Goal: Check status: Check status

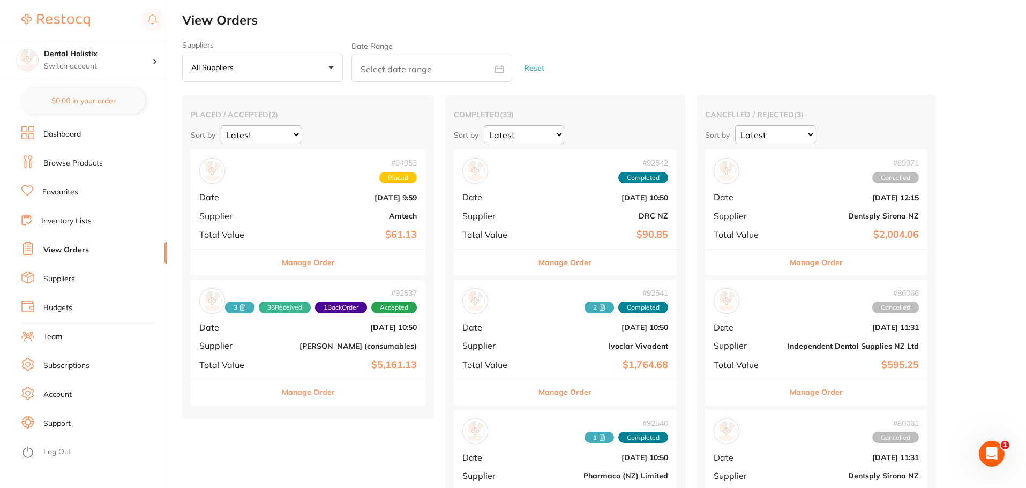
click at [329, 259] on button "Manage Order" at bounding box center [308, 263] width 53 height 26
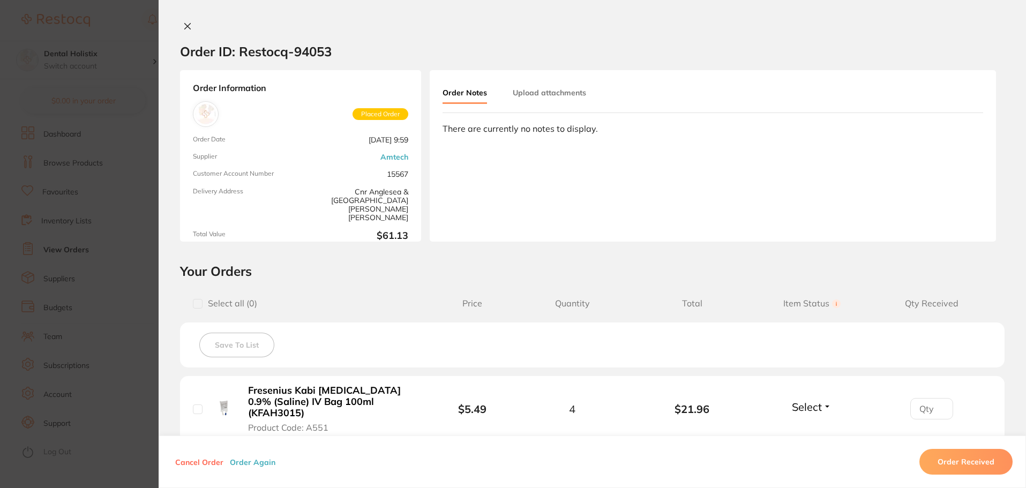
click at [129, 197] on section "Order ID: Restocq- 94053 Order Information Placed Order Order Date [DATE] 9:59 …" at bounding box center [513, 244] width 1026 height 488
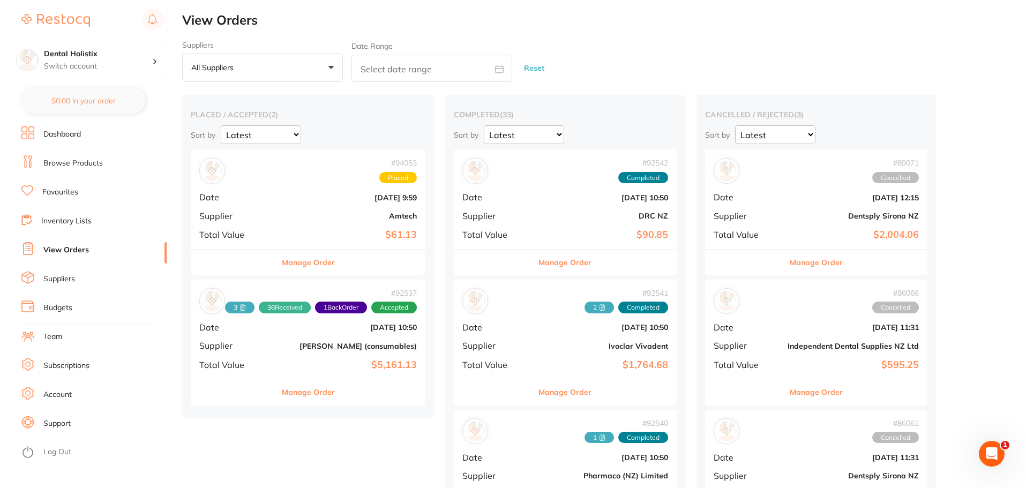
click at [326, 205] on div "# 94053 Placed Date [DATE] 9:59 Supplier Amtech Total Value $61.13" at bounding box center [308, 198] width 235 height 99
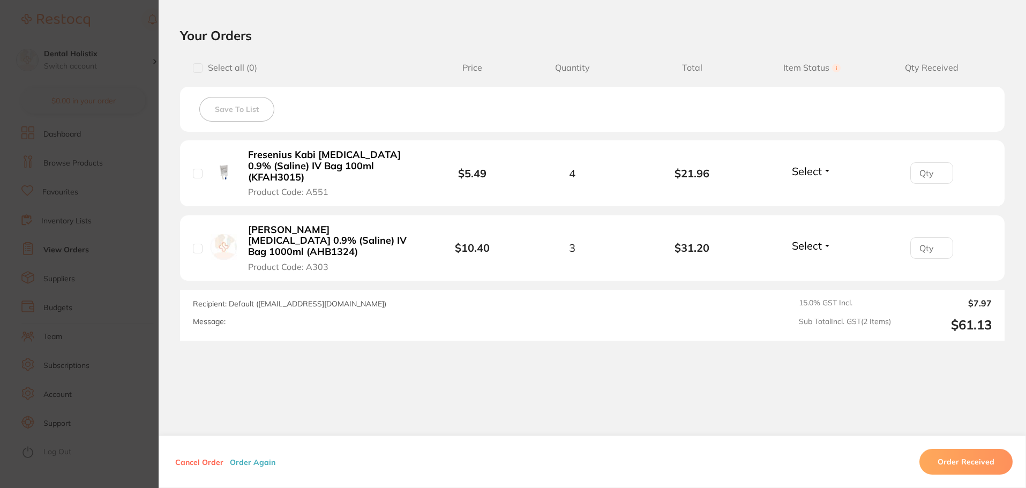
scroll to position [237, 0]
click at [820, 171] on button "Select" at bounding box center [811, 169] width 46 height 13
click at [813, 191] on span "Received" at bounding box center [811, 193] width 27 height 8
click at [823, 239] on button "Select" at bounding box center [811, 243] width 46 height 13
click at [594, 360] on div "Order ID: Restocq- 94053 Order Information 1 Received Placed Order Order Date […" at bounding box center [592, 254] width 867 height 466
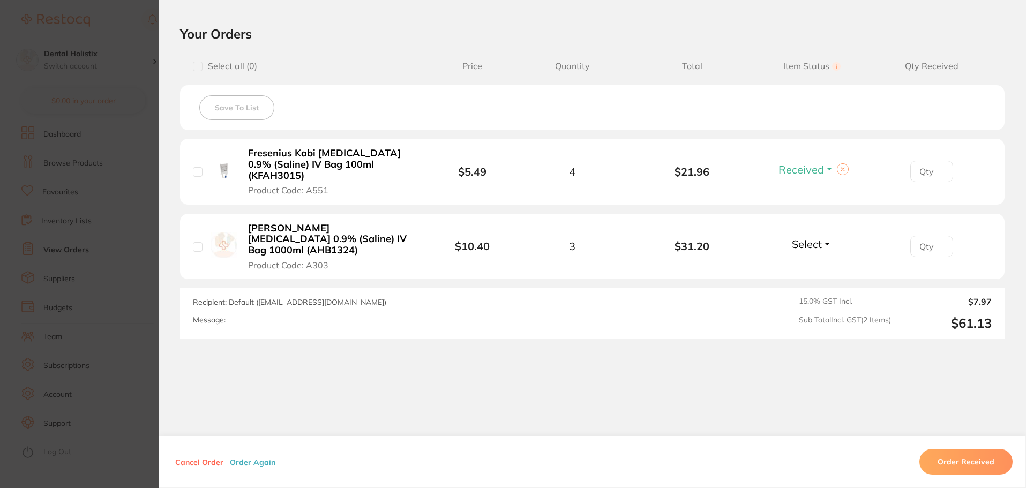
click at [130, 363] on section "Order ID: Restocq- 94053 Order Information 1 Received Placed Order Order Date […" at bounding box center [513, 244] width 1026 height 488
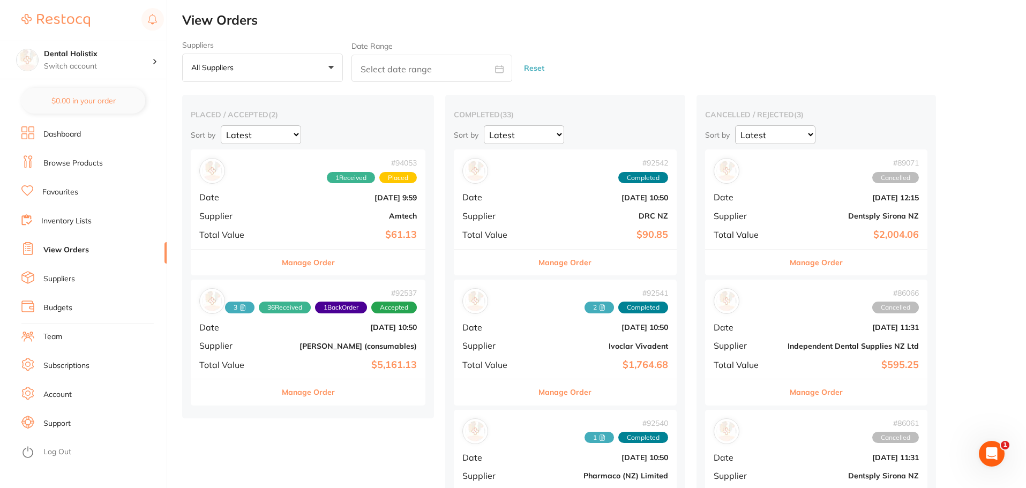
click at [347, 348] on b "[PERSON_NAME] (consumables)" at bounding box center [346, 346] width 139 height 9
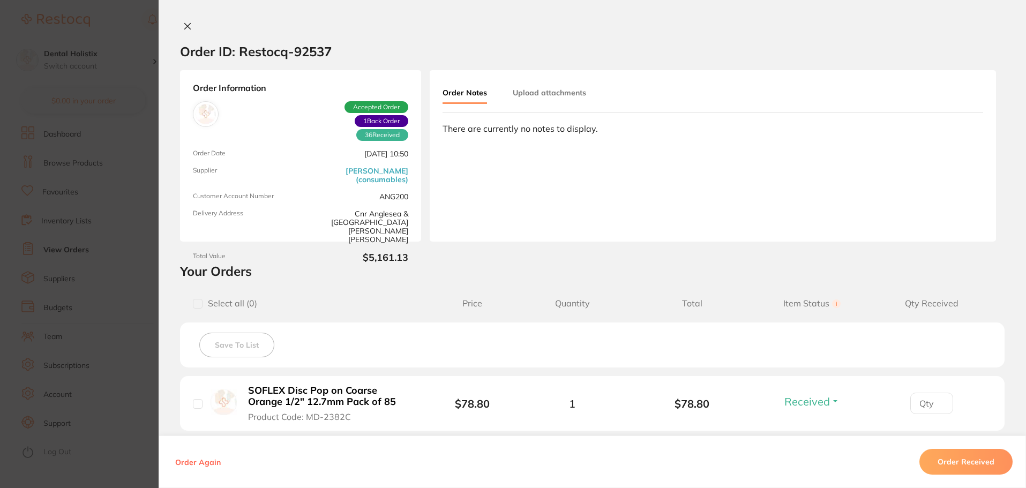
click at [104, 231] on section "Order ID: Restocq- 92537 Order Information 36 Received 1 Back Order Accepted Or…" at bounding box center [513, 244] width 1026 height 488
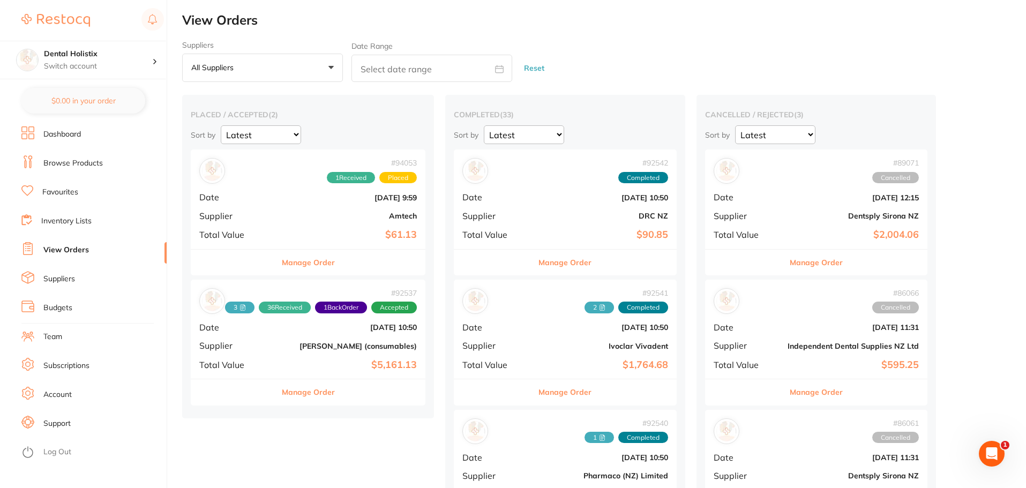
click at [318, 344] on b "[PERSON_NAME] (consumables)" at bounding box center [346, 346] width 139 height 9
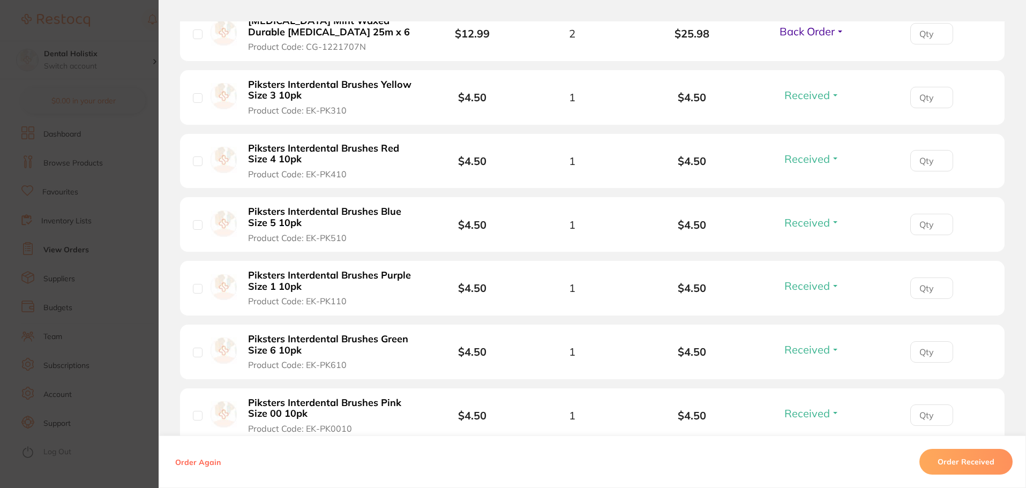
scroll to position [1125, 0]
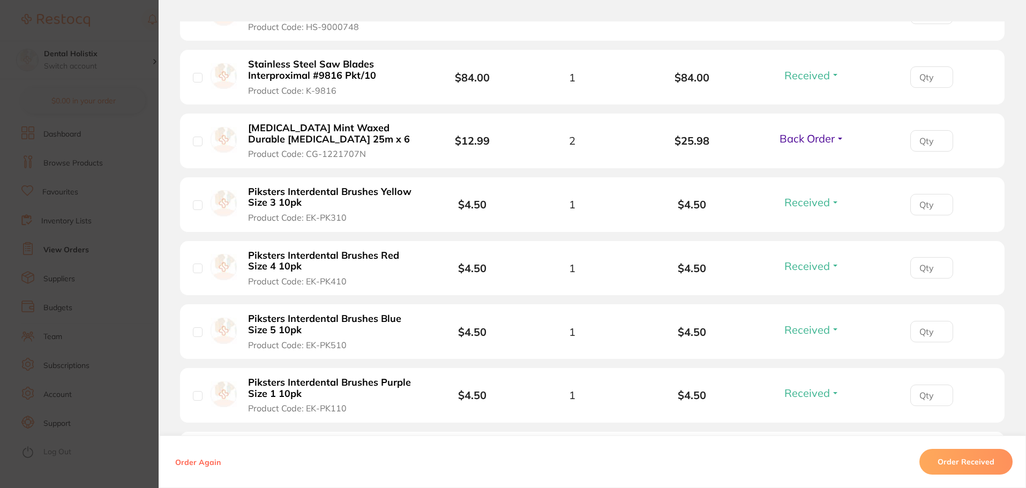
click at [831, 132] on span "Back Order" at bounding box center [806, 138] width 55 height 13
click at [815, 157] on span "Received" at bounding box center [811, 161] width 27 height 8
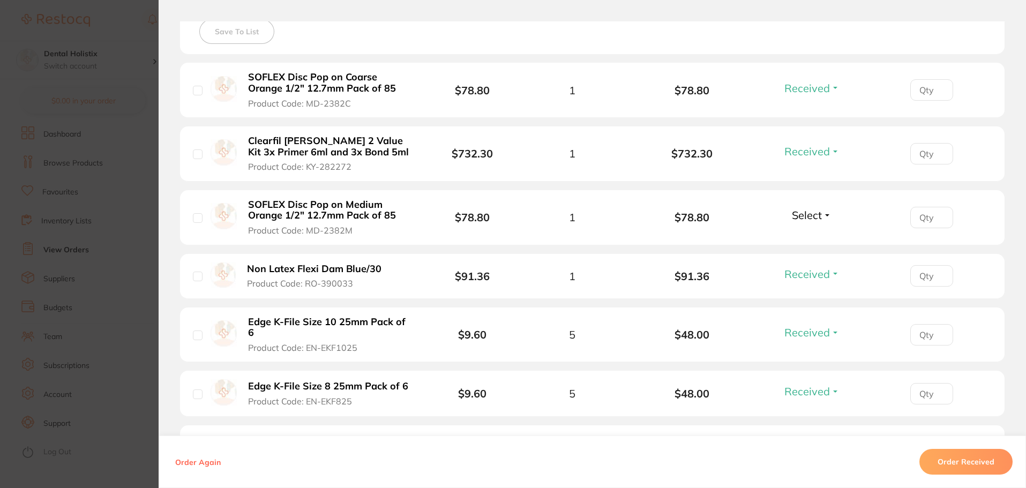
scroll to position [288, 0]
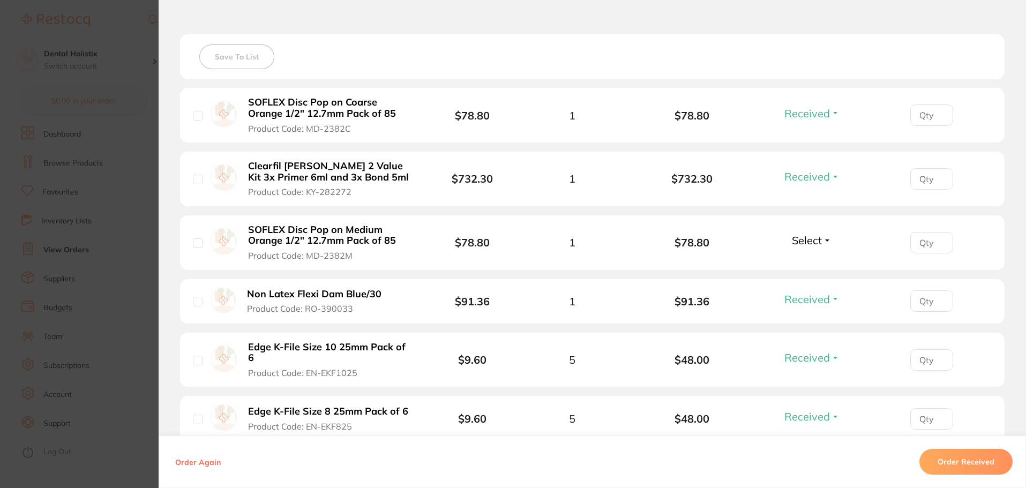
click at [121, 363] on section "Order ID: Restocq- 92537 Order Information 37 Received Accepted Order Order Dat…" at bounding box center [513, 244] width 1026 height 488
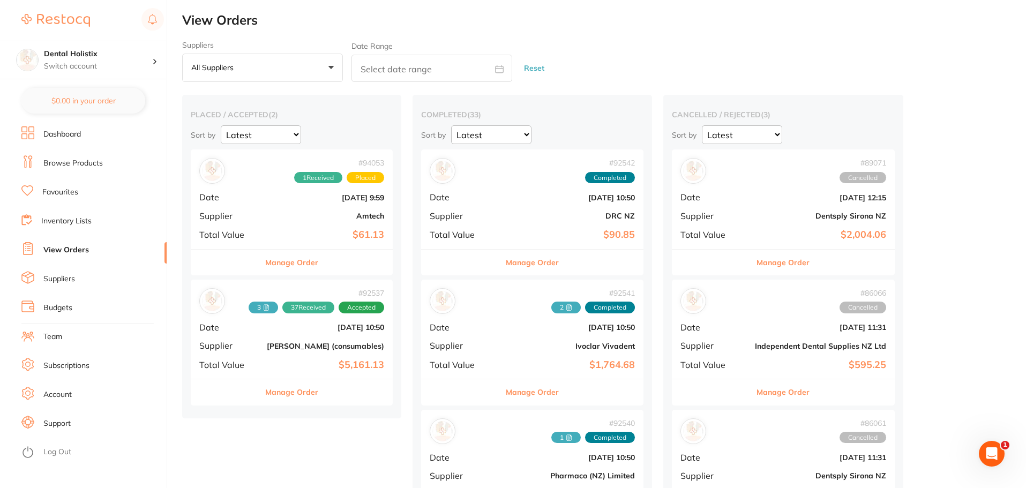
click at [258, 332] on span "Date" at bounding box center [228, 327] width 59 height 10
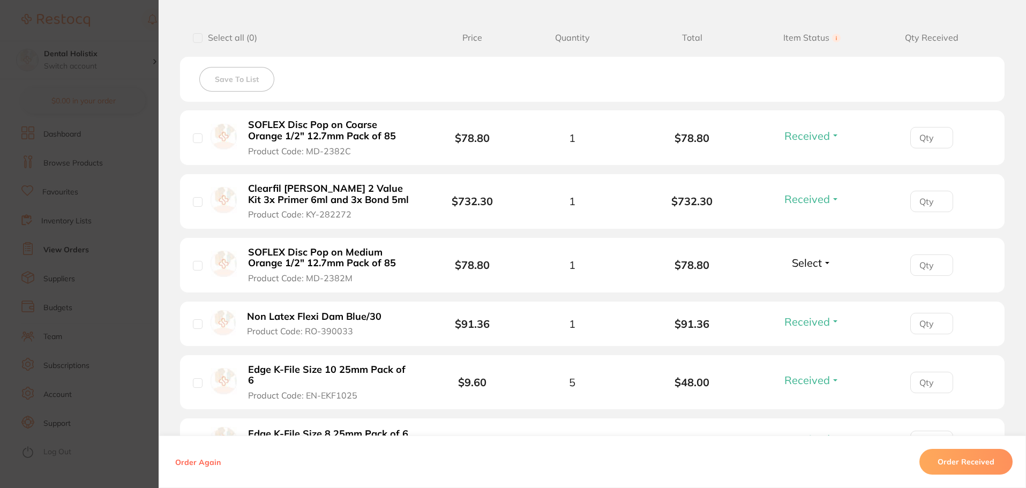
scroll to position [482, 0]
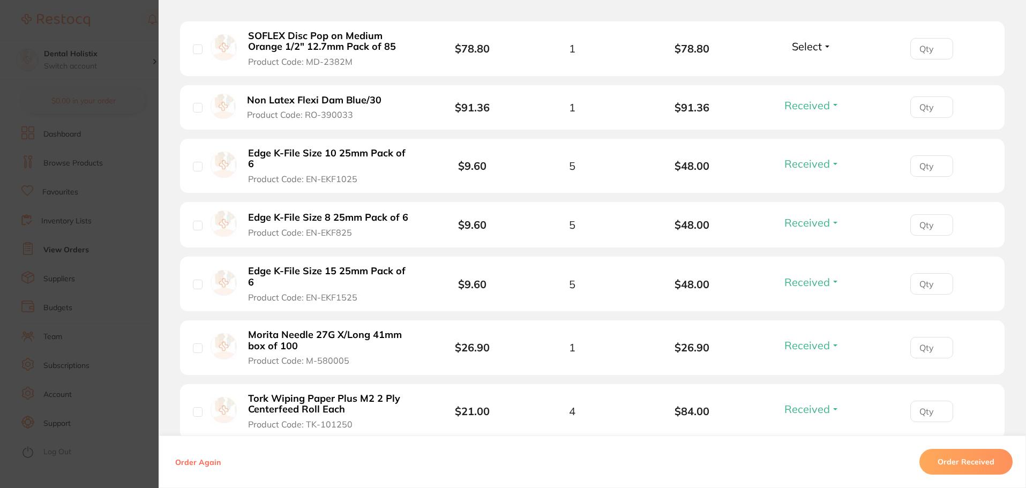
click at [819, 52] on span "Select" at bounding box center [807, 46] width 30 height 13
click at [814, 67] on span "Received" at bounding box center [811, 69] width 27 height 8
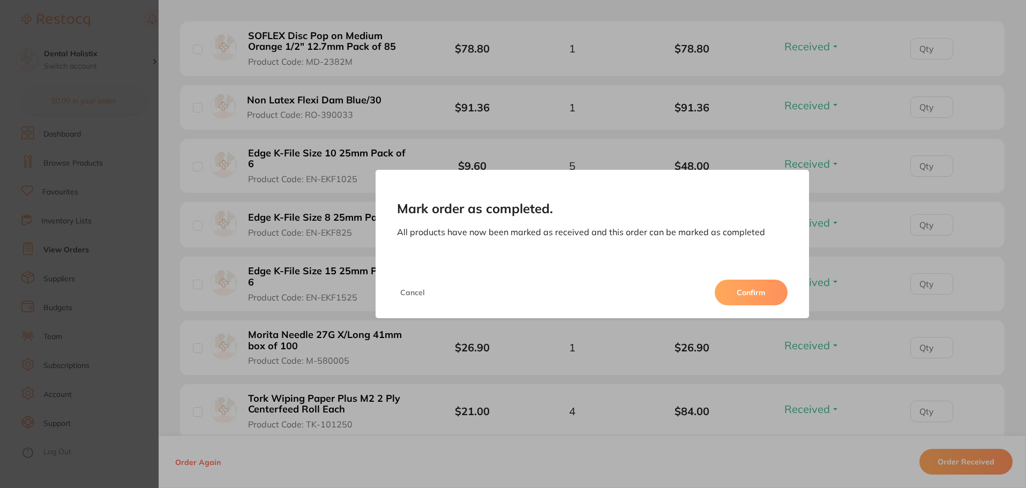
click at [742, 298] on button "Confirm" at bounding box center [750, 293] width 73 height 26
